Goal: Transaction & Acquisition: Book appointment/travel/reservation

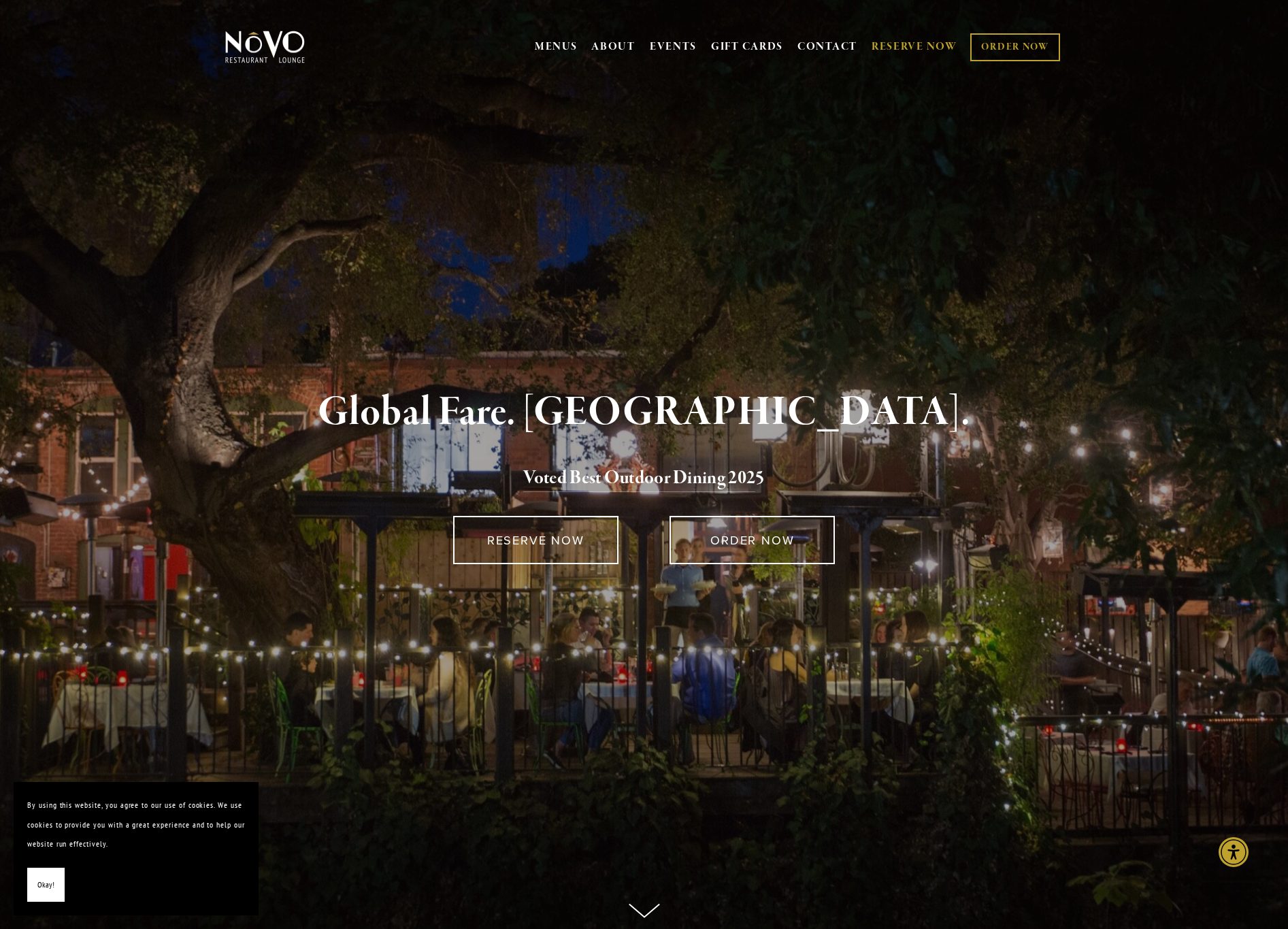
click at [926, 50] on link "RESERVE NOW" at bounding box center [914, 46] width 86 height 26
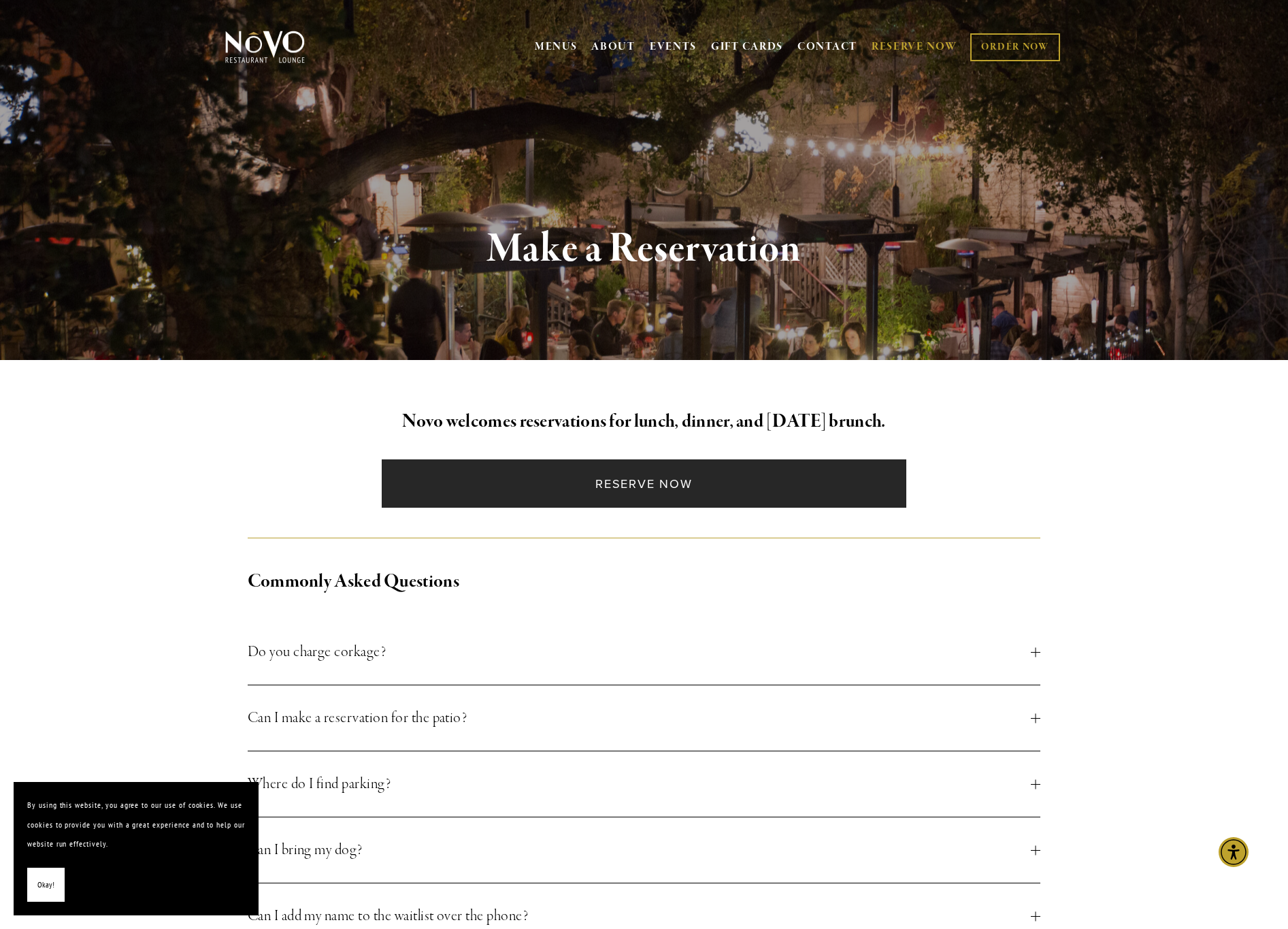
click at [710, 483] on link "Reserve Now" at bounding box center [643, 483] width 524 height 48
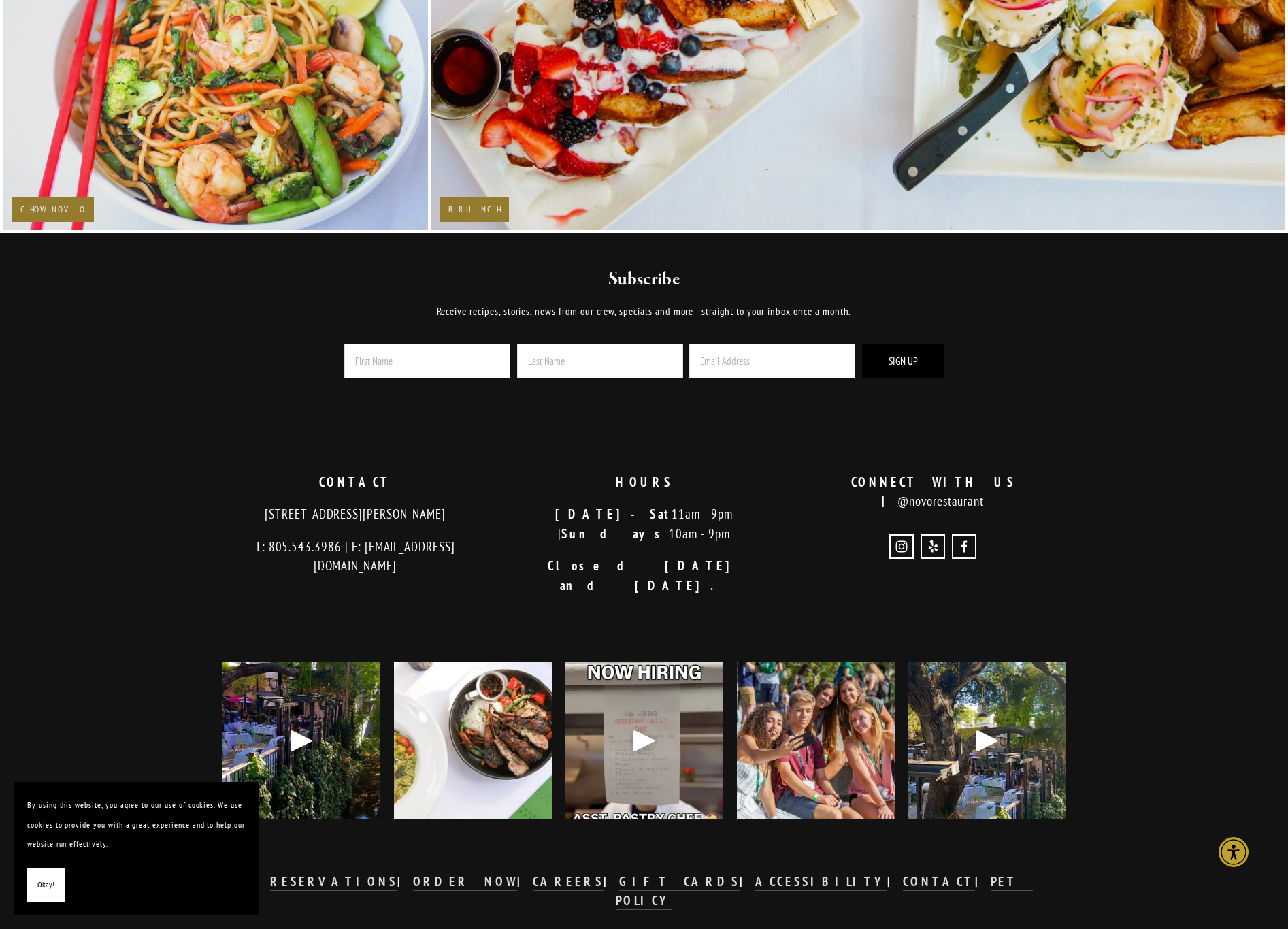
scroll to position [3291, 0]
